Goal: Find contact information: Find contact information

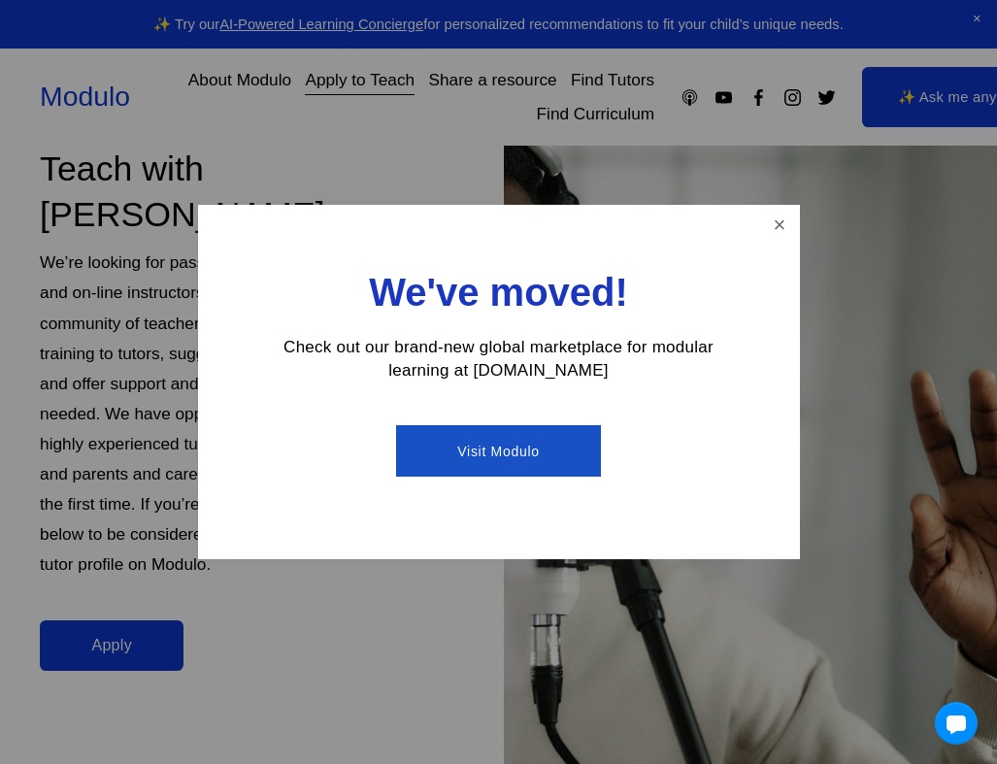
scroll to position [149, 0]
click at [775, 230] on link "Close" at bounding box center [779, 225] width 34 height 34
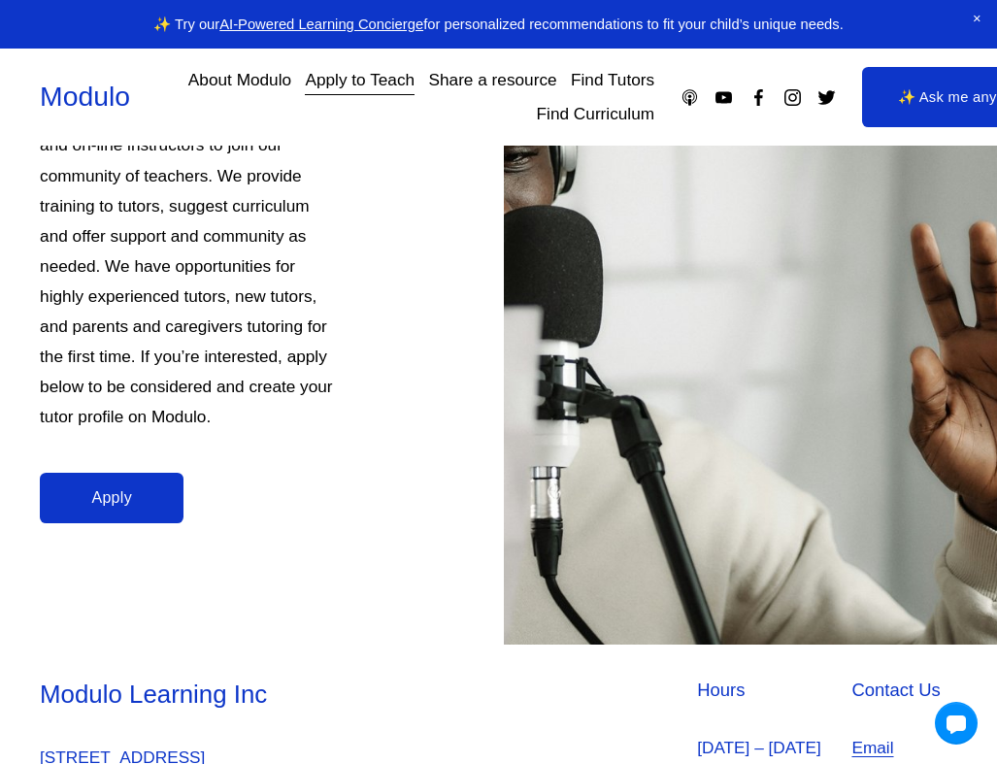
scroll to position [298, 0]
click at [596, 82] on link "Find Tutors" at bounding box center [612, 80] width 83 height 33
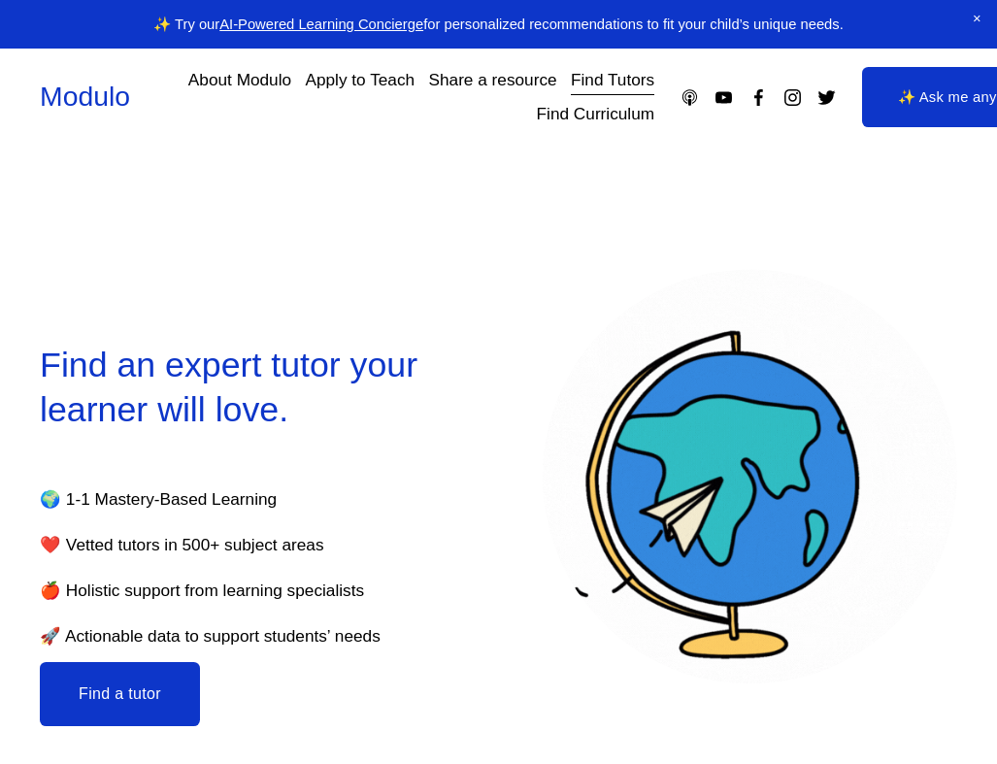
select select "**"
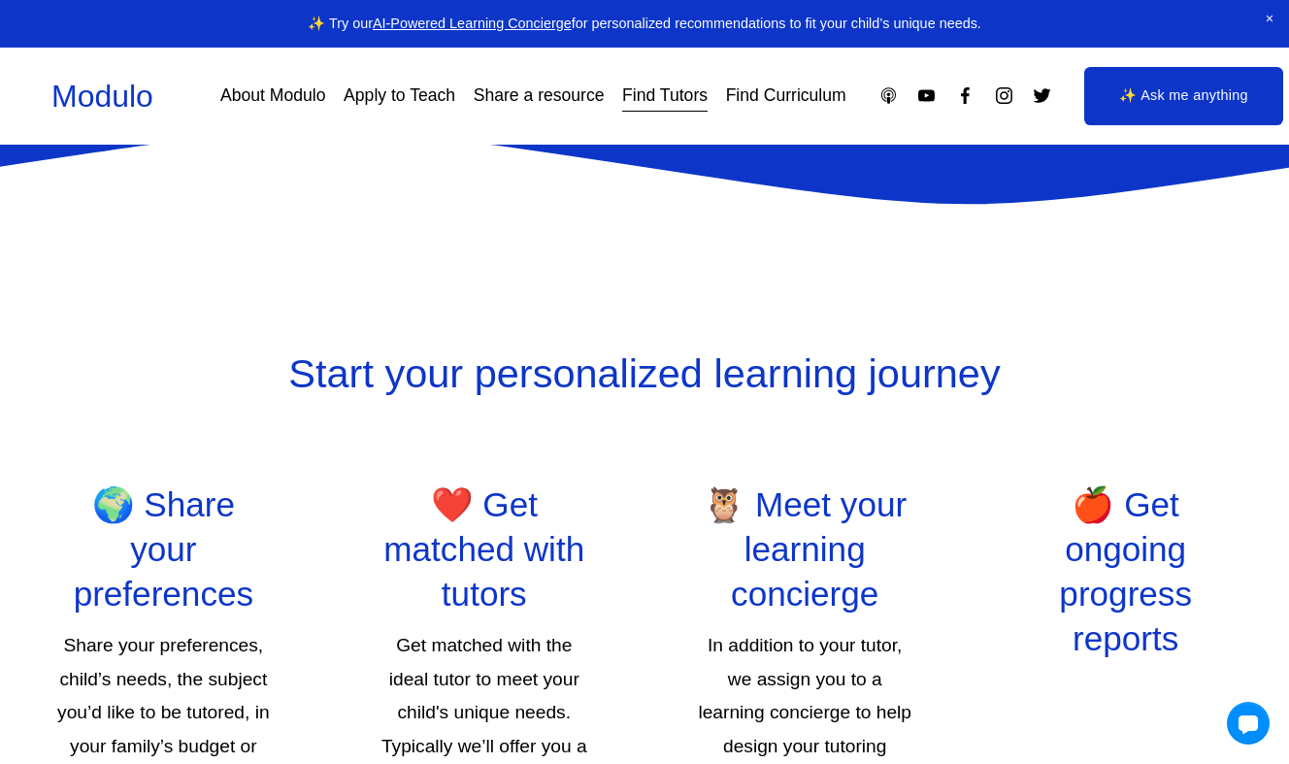
scroll to position [2675, 0]
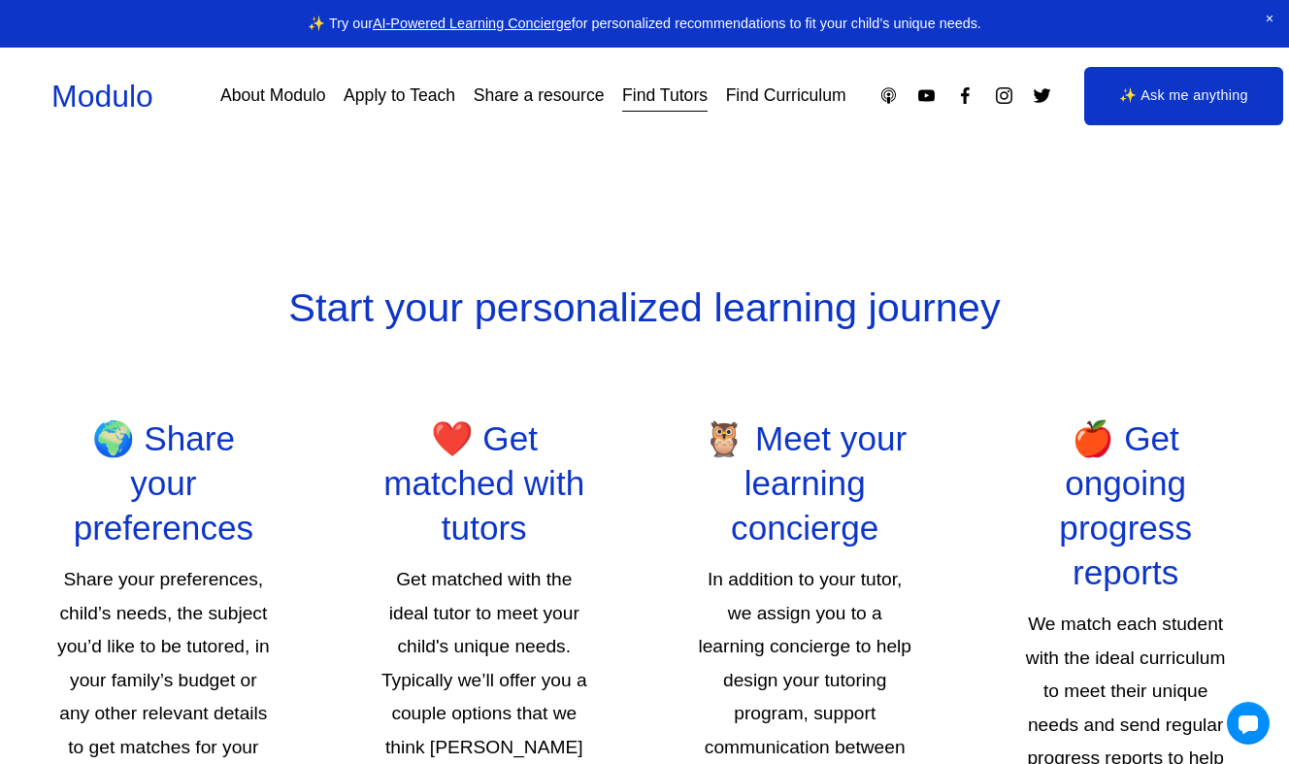
click at [278, 83] on link "About Modulo" at bounding box center [272, 96] width 105 height 34
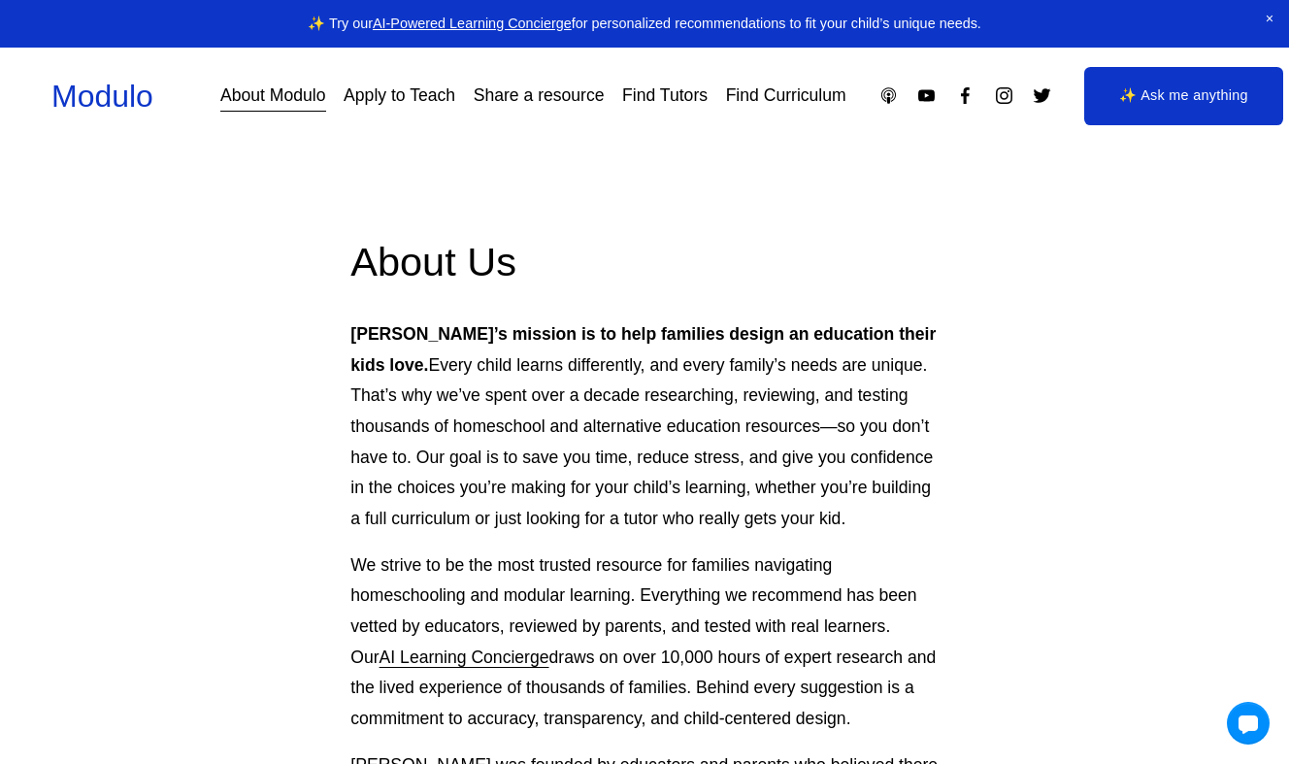
click at [434, 106] on link "Apply to Teach" at bounding box center [400, 96] width 112 height 34
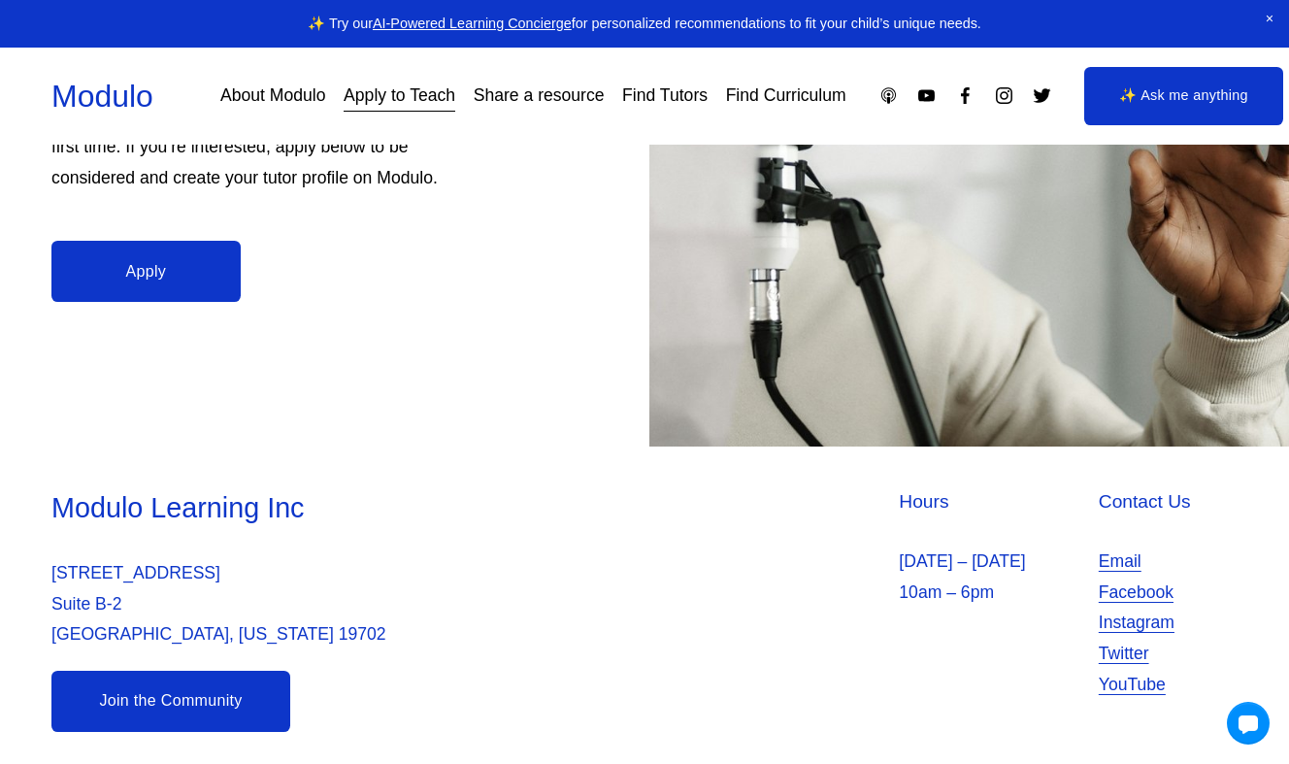
scroll to position [499, 0]
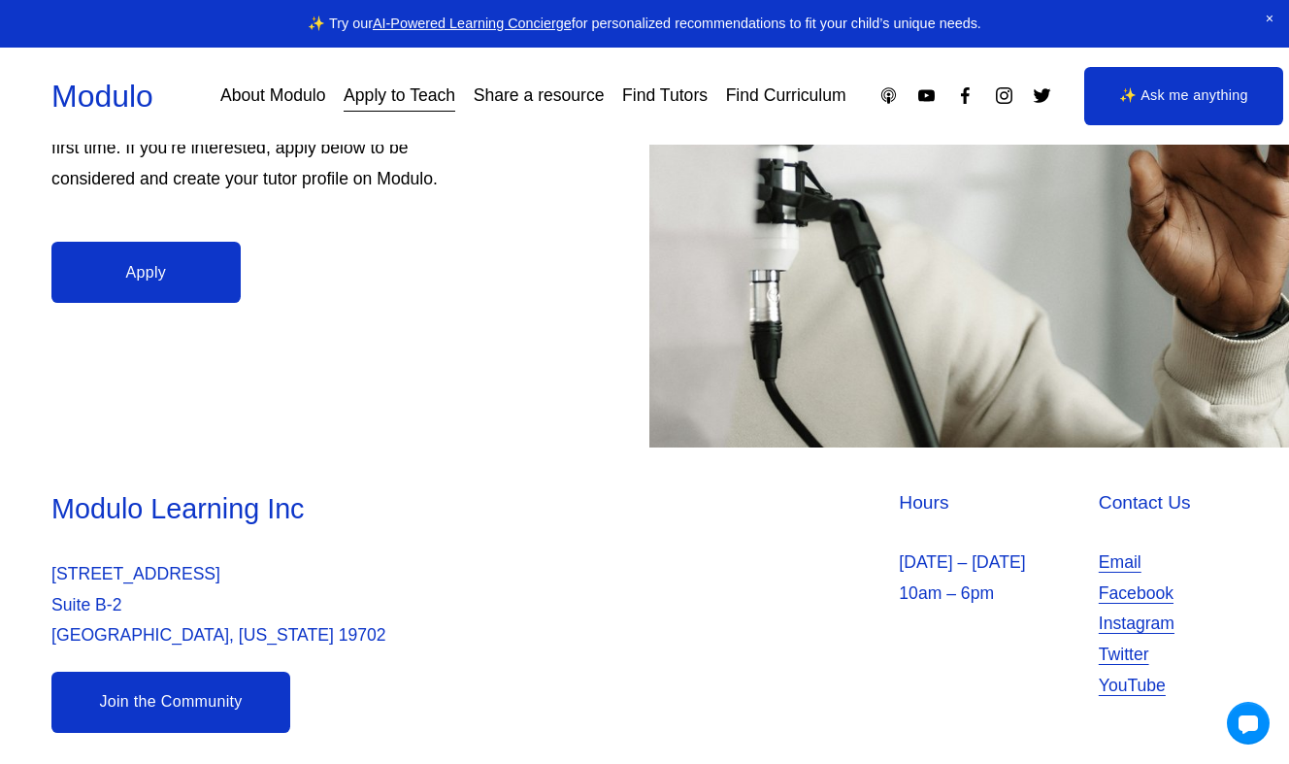
click at [1138, 614] on link "Instagram" at bounding box center [1137, 624] width 76 height 31
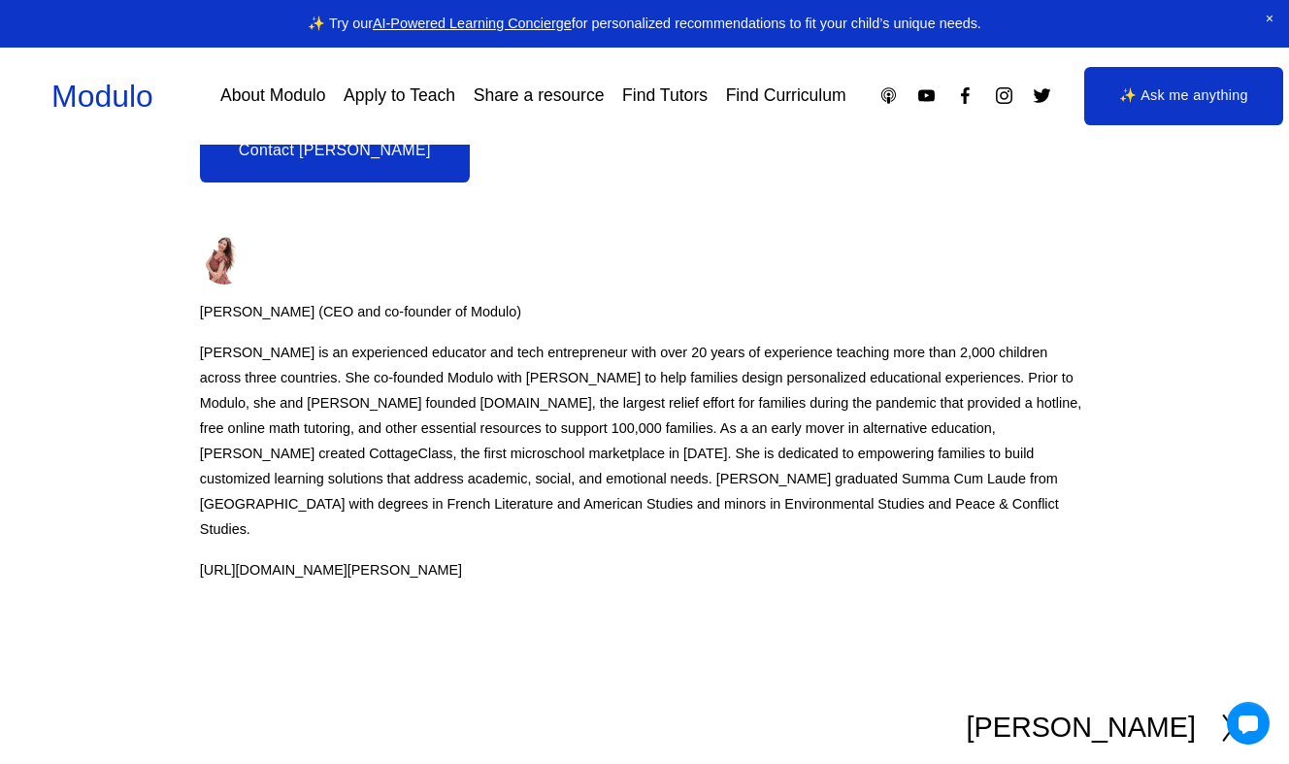
scroll to position [1634, 0]
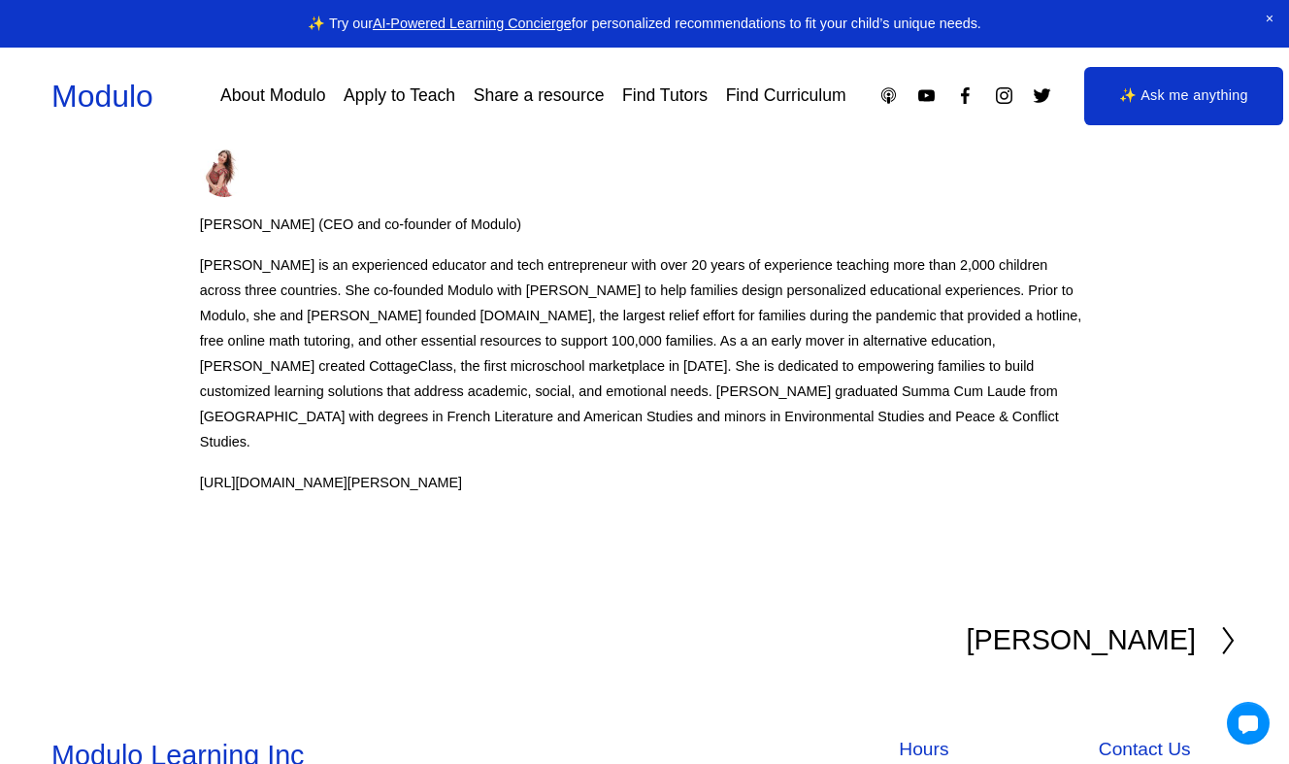
drag, startPoint x: 557, startPoint y: 408, endPoint x: 548, endPoint y: 420, distance: 15.9
click at [548, 420] on div "[PERSON_NAME] (CEO and co-founder of Modulo) [PERSON_NAME] is an experienced ed…" at bounding box center [644, 314] width 889 height 362
copy div "[URL][DOMAIN_NAME][PERSON_NAME]"
